Goal: Task Accomplishment & Management: Manage account settings

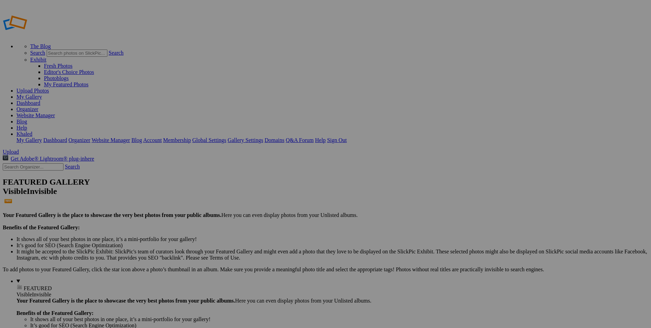
click at [49, 88] on link "Upload Photos" at bounding box center [32, 91] width 33 height 6
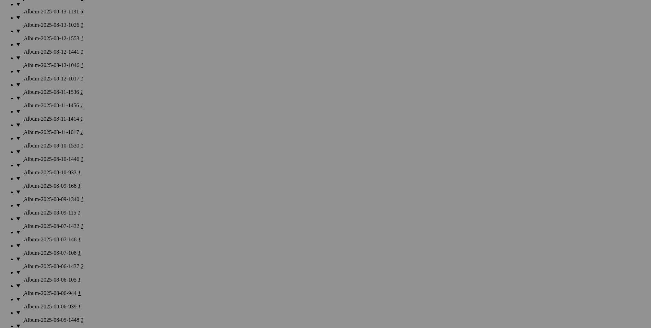
scroll to position [590, 0]
